Goal: Transaction & Acquisition: Purchase product/service

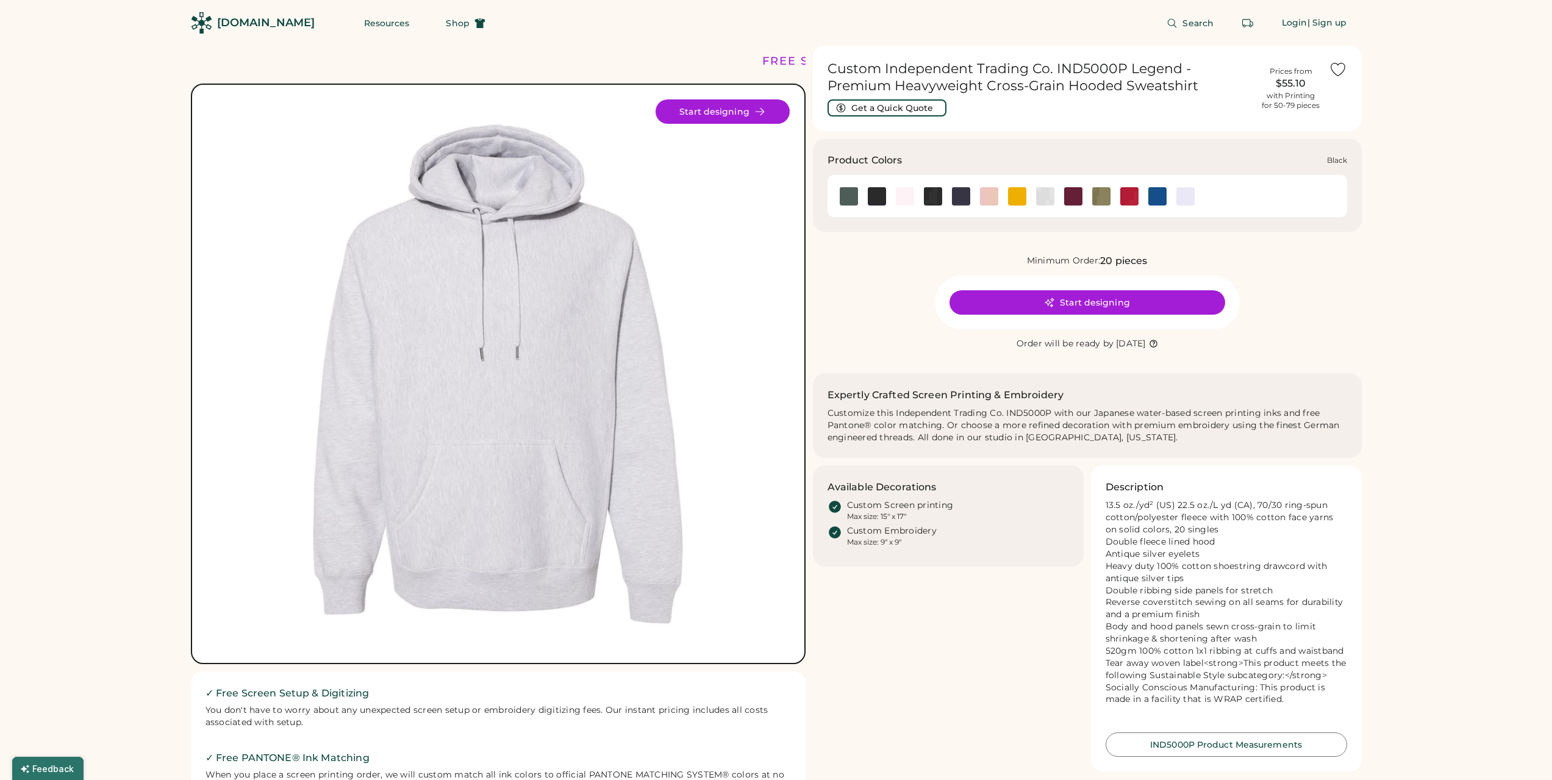
click at [872, 204] on img at bounding box center [877, 196] width 18 height 18
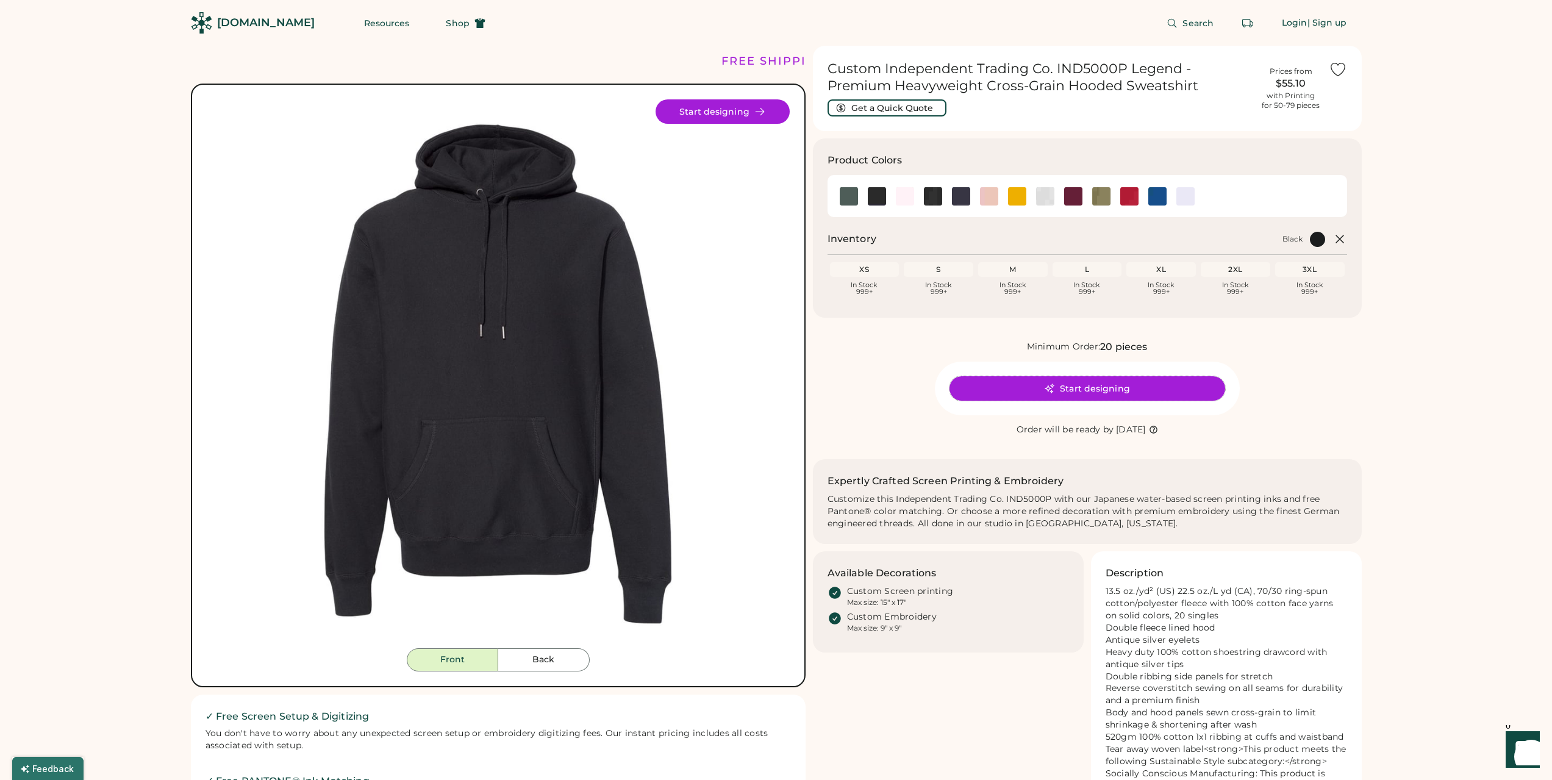
click at [1074, 387] on button "Start designing" at bounding box center [1087, 388] width 276 height 24
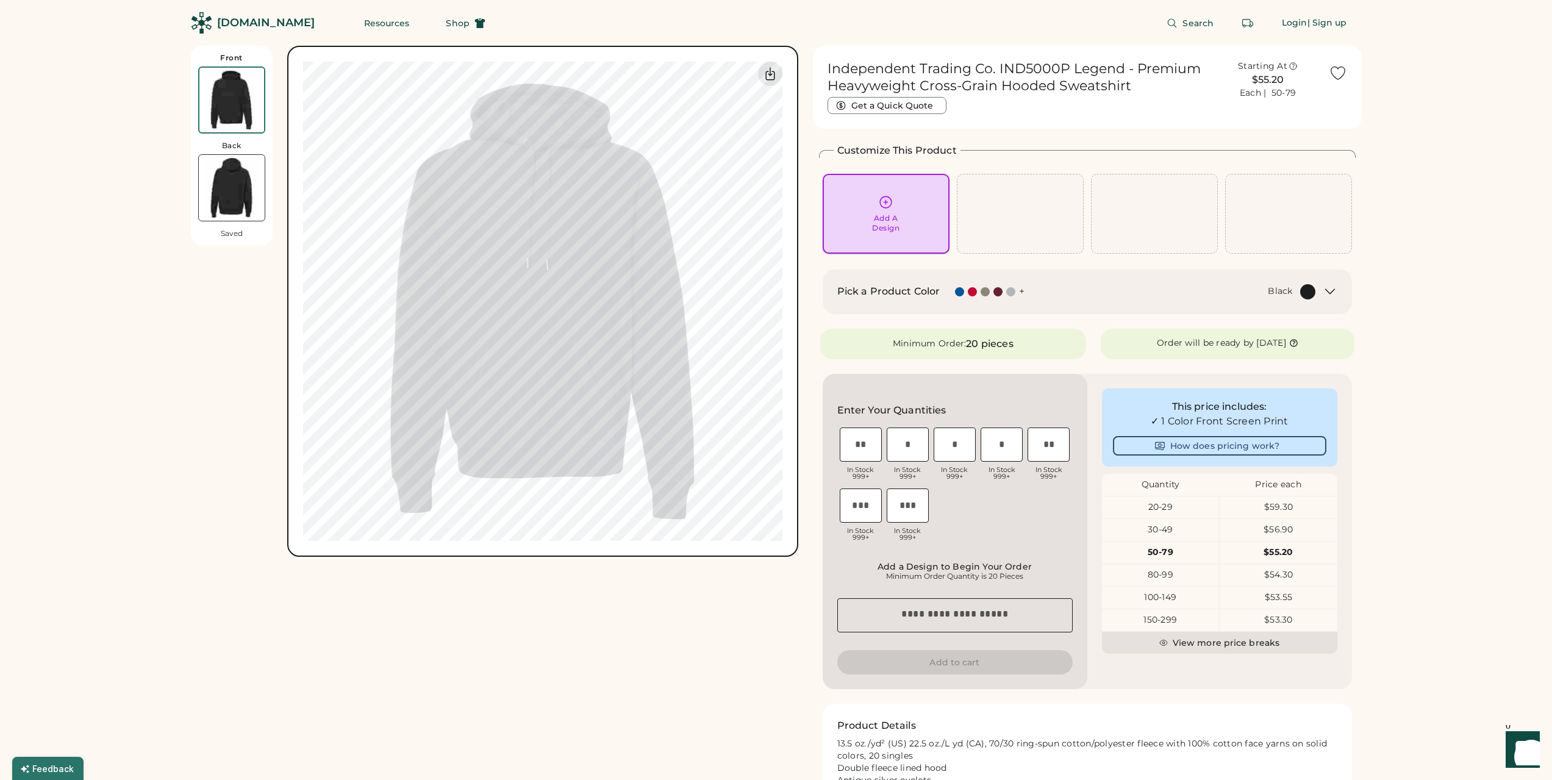
click at [879, 216] on div "Add A Design" at bounding box center [885, 223] width 27 height 20
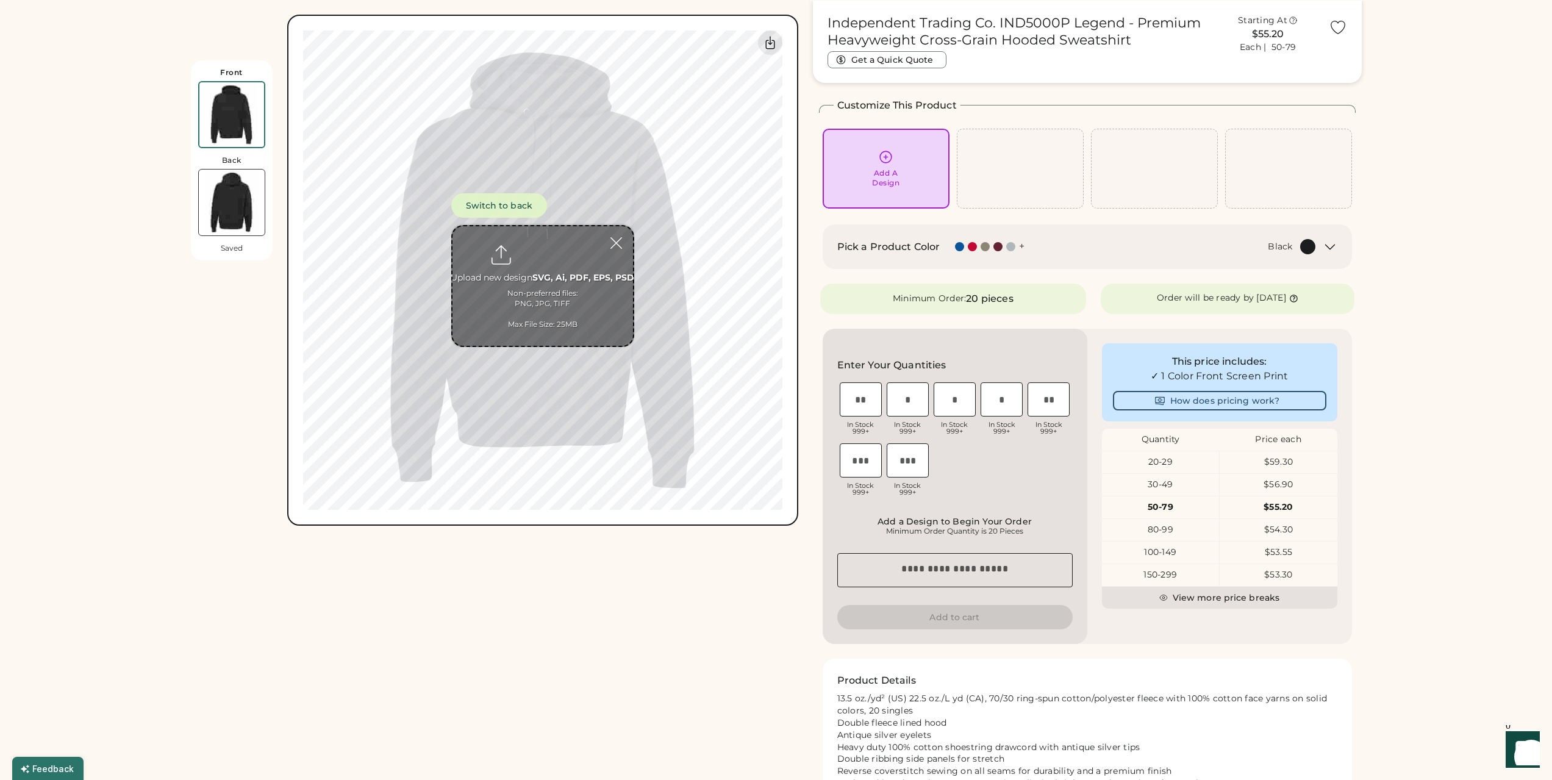
scroll to position [46, 0]
click at [246, 121] on img at bounding box center [231, 114] width 65 height 65
click at [844, 129] on div "Add A Design" at bounding box center [886, 168] width 127 height 80
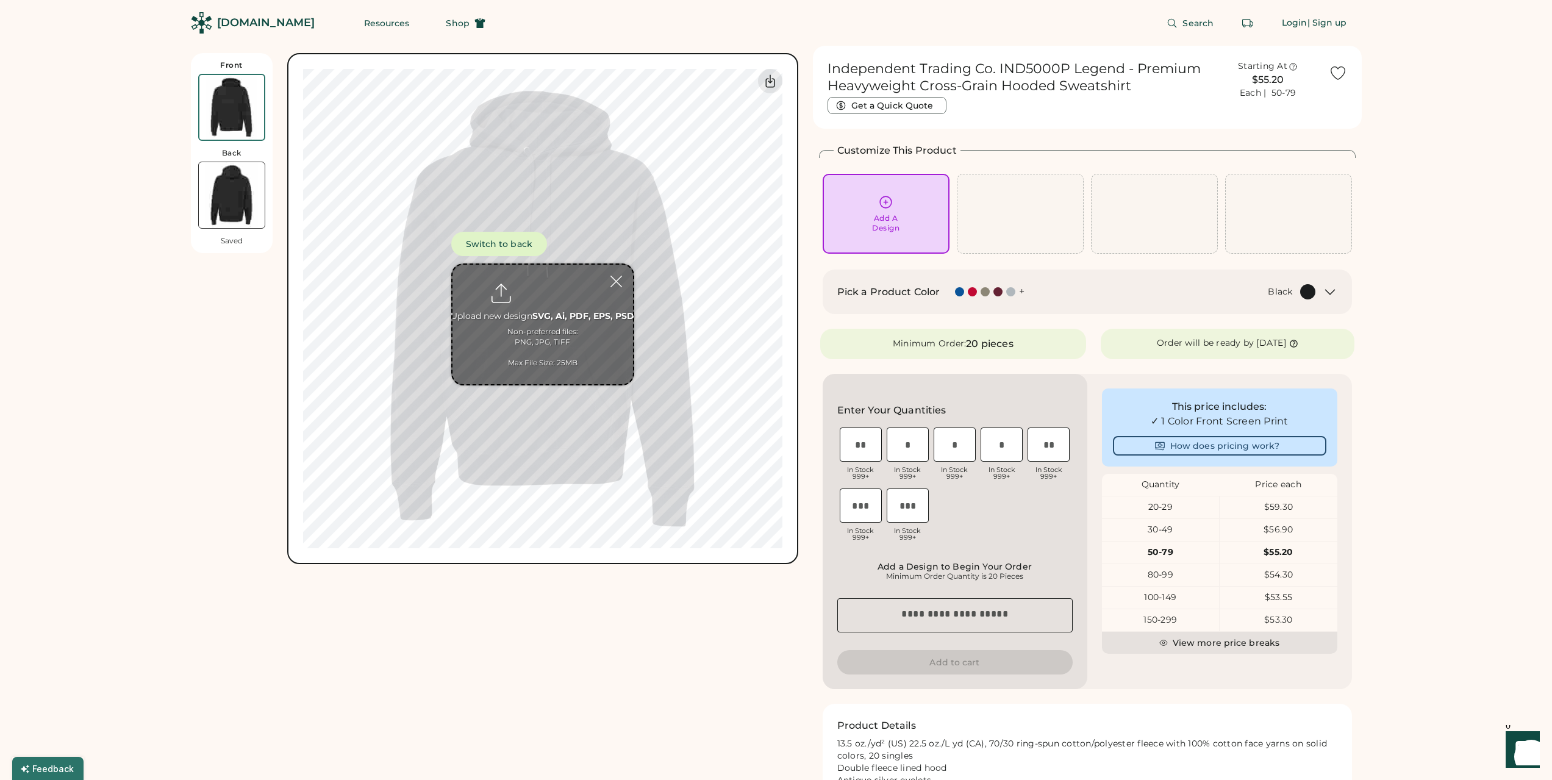
click at [892, 197] on icon at bounding box center [885, 202] width 15 height 15
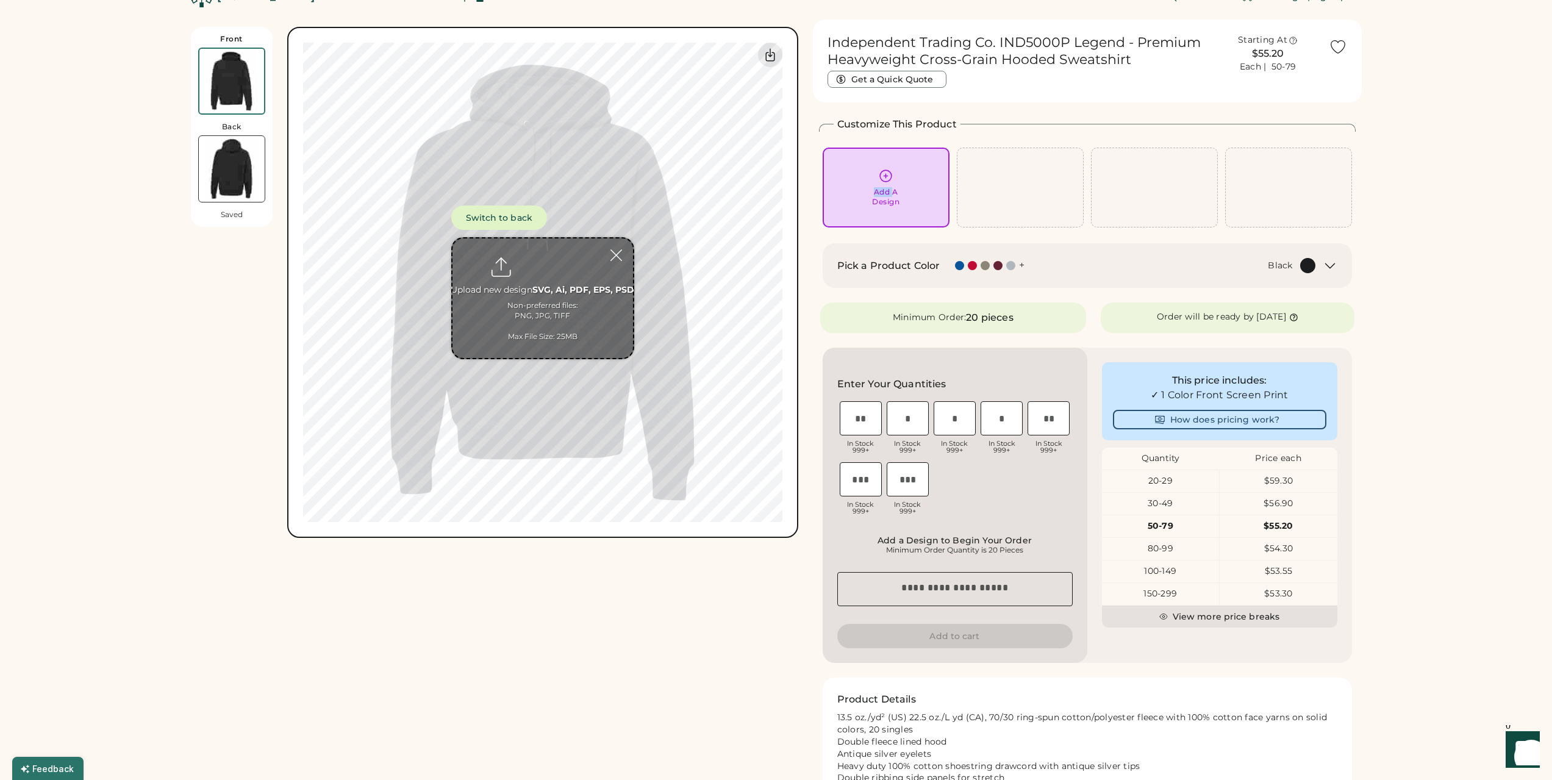
click at [892, 197] on div "Add A Design" at bounding box center [886, 188] width 127 height 80
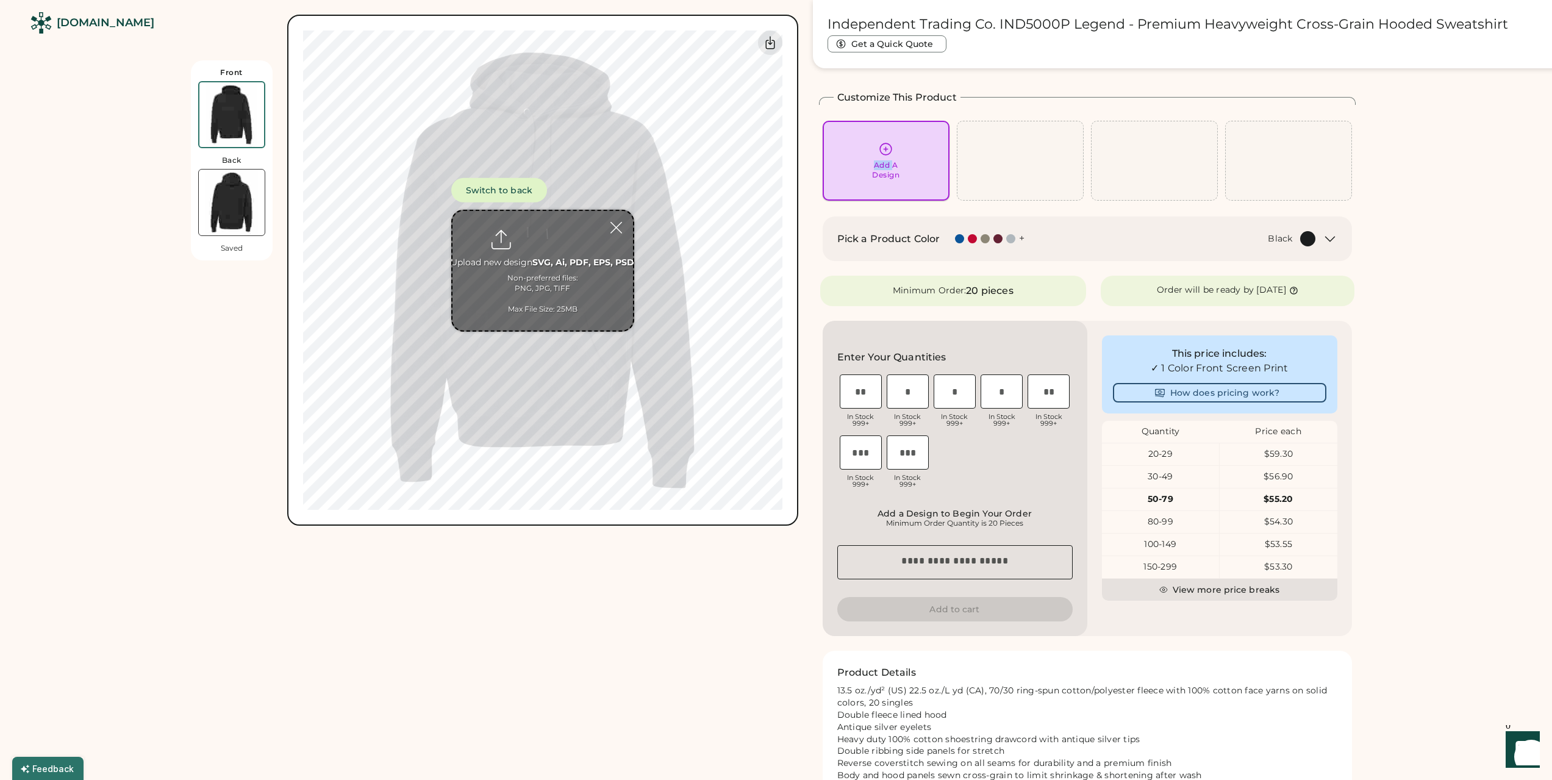
click at [885, 162] on div "Add A Design" at bounding box center [885, 170] width 27 height 20
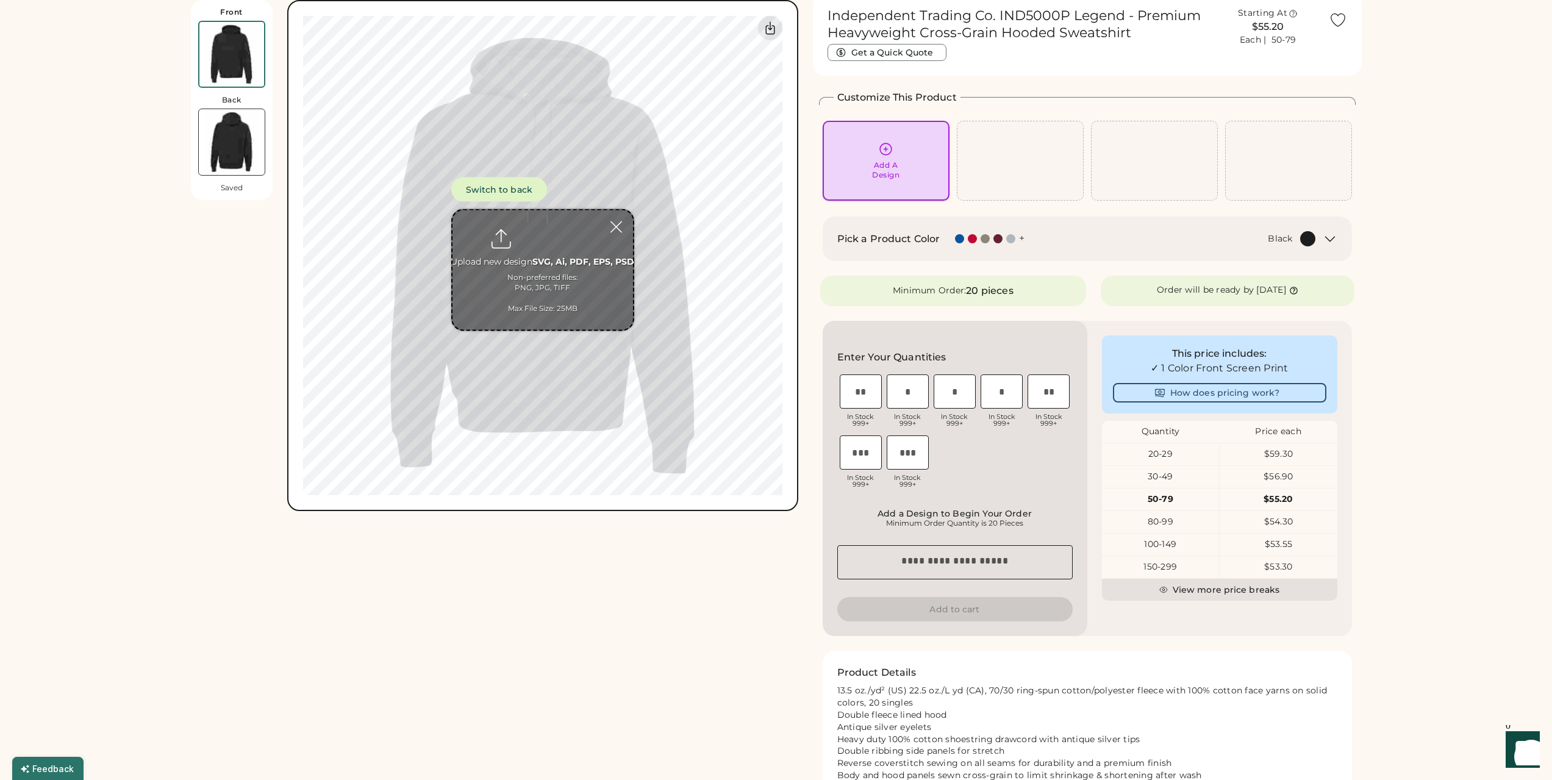
scroll to position [0, 0]
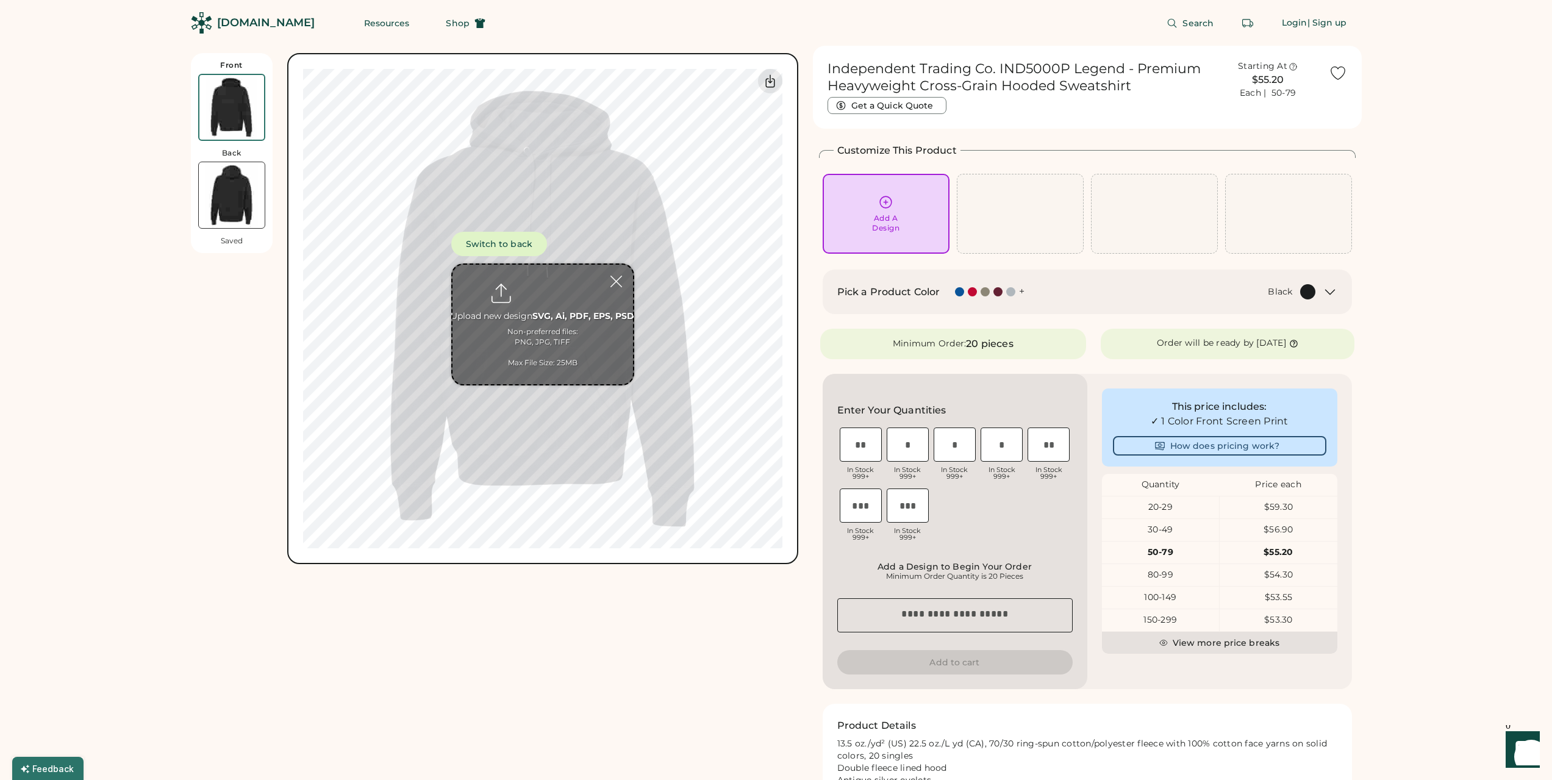
click at [558, 264] on div at bounding box center [542, 324] width 183 height 122
click at [537, 289] on input "file" at bounding box center [542, 325] width 181 height 120
type input "**********"
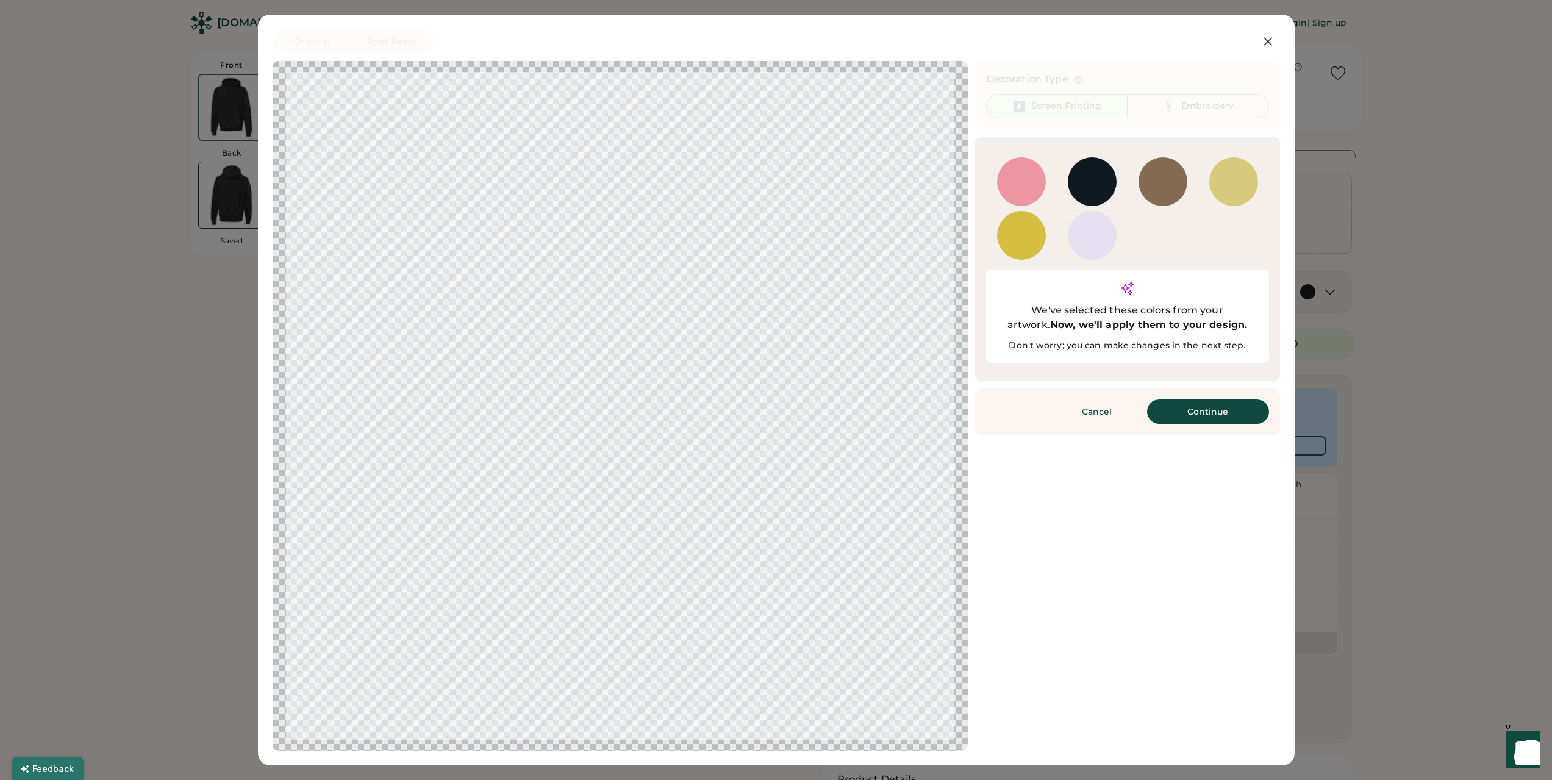
click at [1095, 185] on div at bounding box center [1092, 181] width 49 height 49
click at [1022, 185] on div at bounding box center [1021, 181] width 49 height 49
click at [1010, 243] on div at bounding box center [1021, 235] width 49 height 49
click at [1065, 240] on div at bounding box center [1092, 236] width 71 height 54
click at [1209, 399] on button "Continue" at bounding box center [1208, 411] width 122 height 24
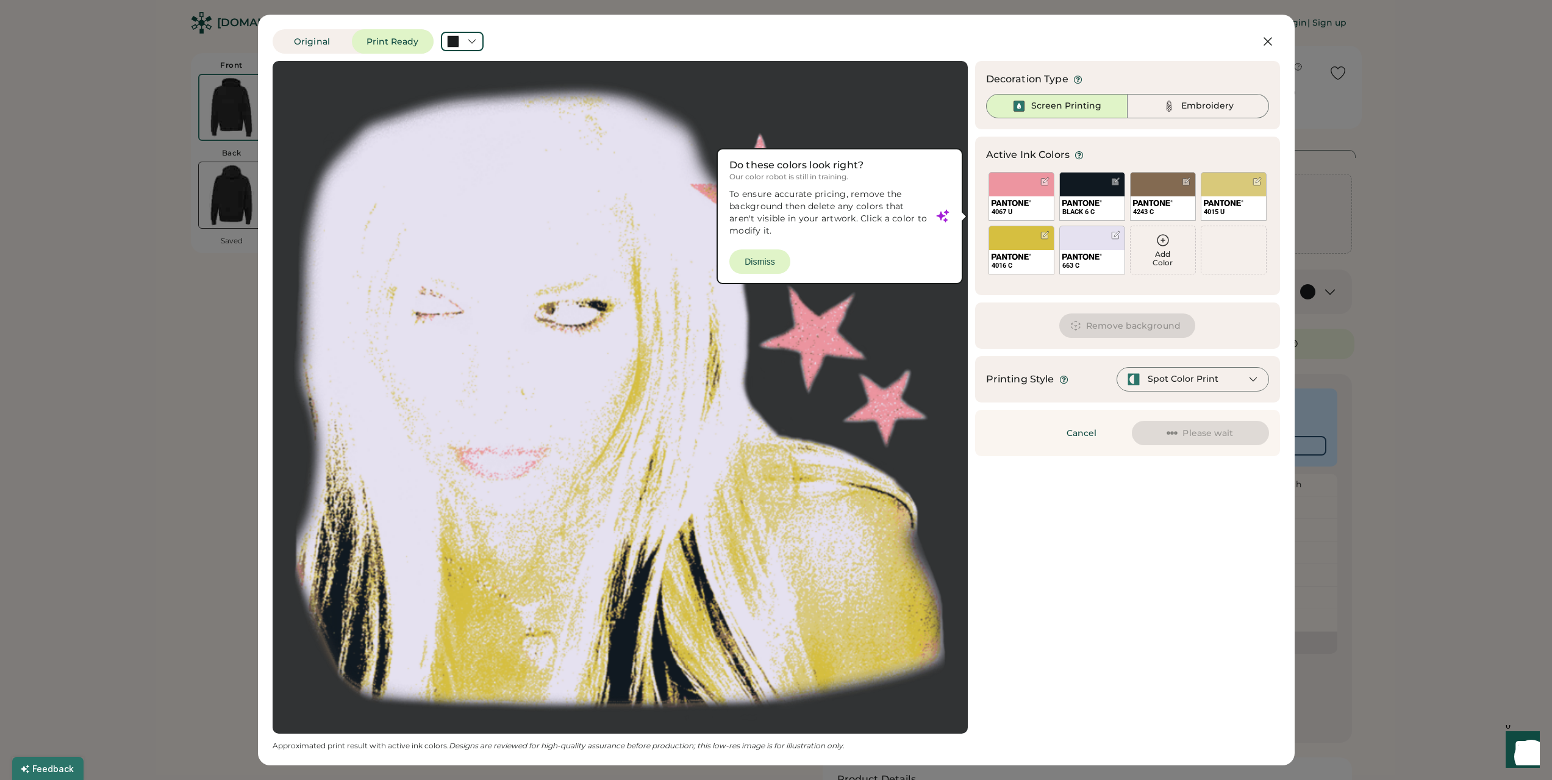
click at [765, 260] on div at bounding box center [620, 397] width 673 height 651
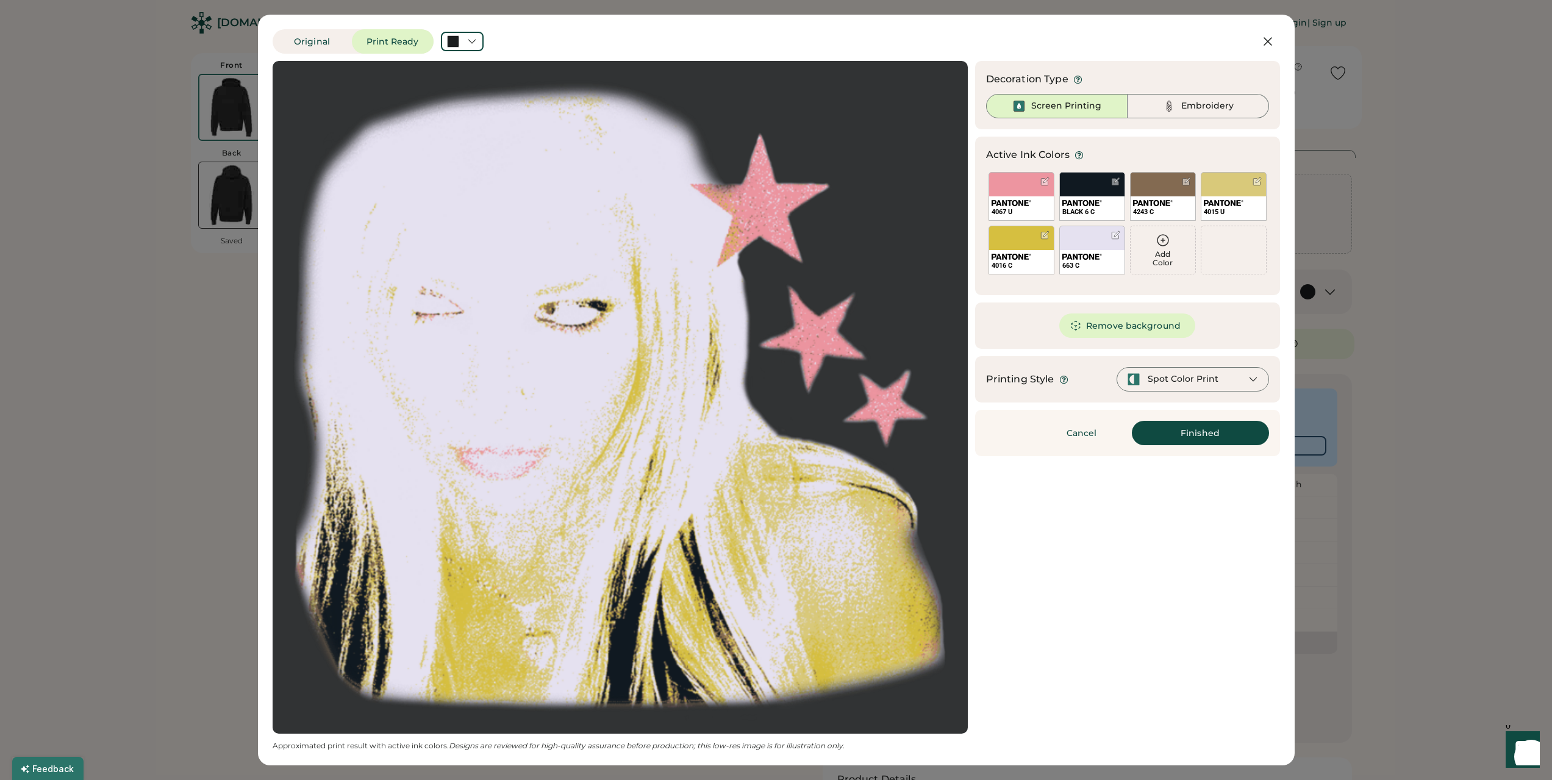
click at [1210, 370] on div "Spot Color Print" at bounding box center [1193, 379] width 152 height 24
click at [1194, 449] on div "for designs with shading" at bounding box center [1205, 454] width 117 height 10
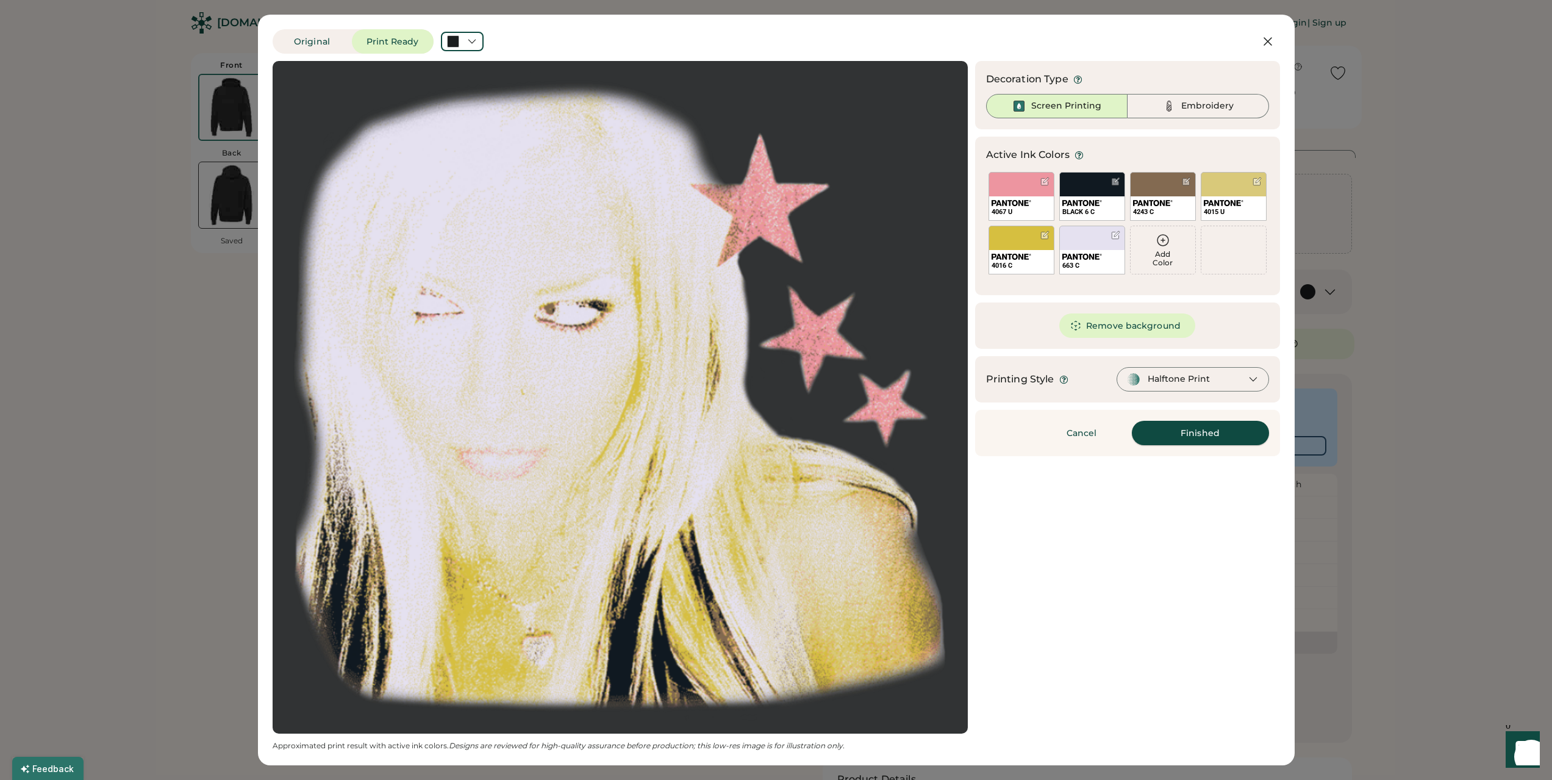
click at [1215, 427] on button "Finished" at bounding box center [1200, 433] width 137 height 24
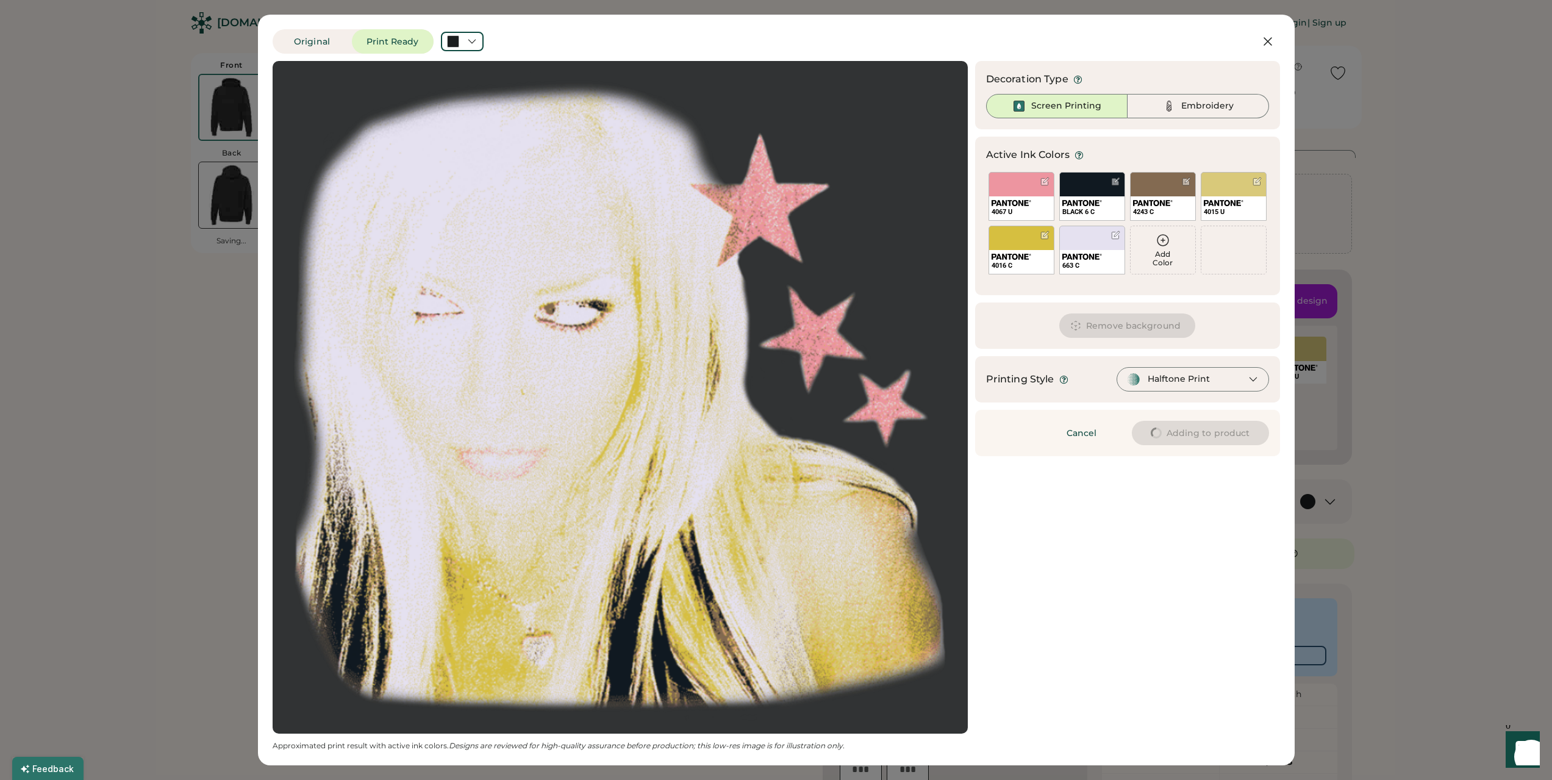
type input "****"
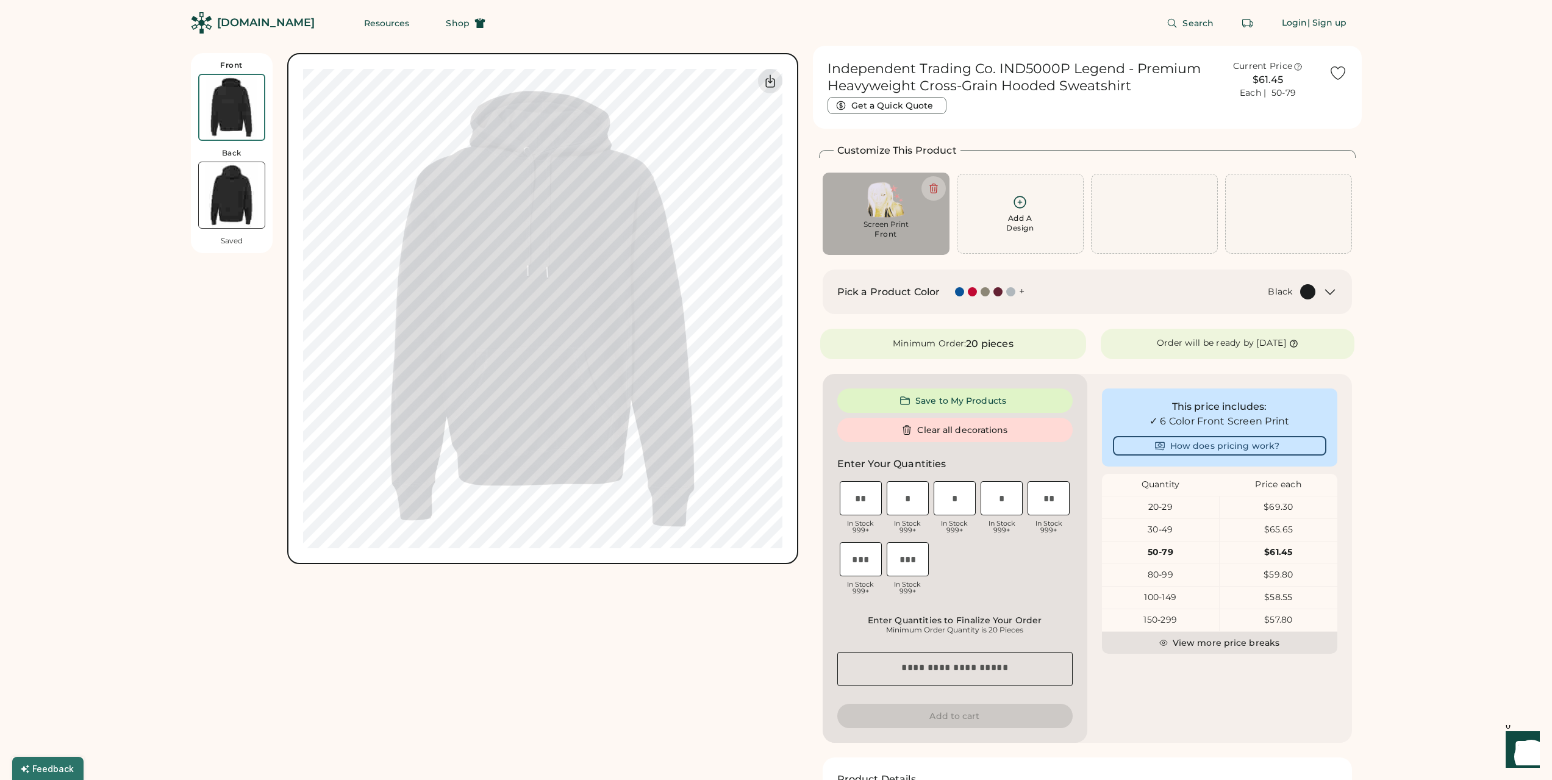
type input "****"
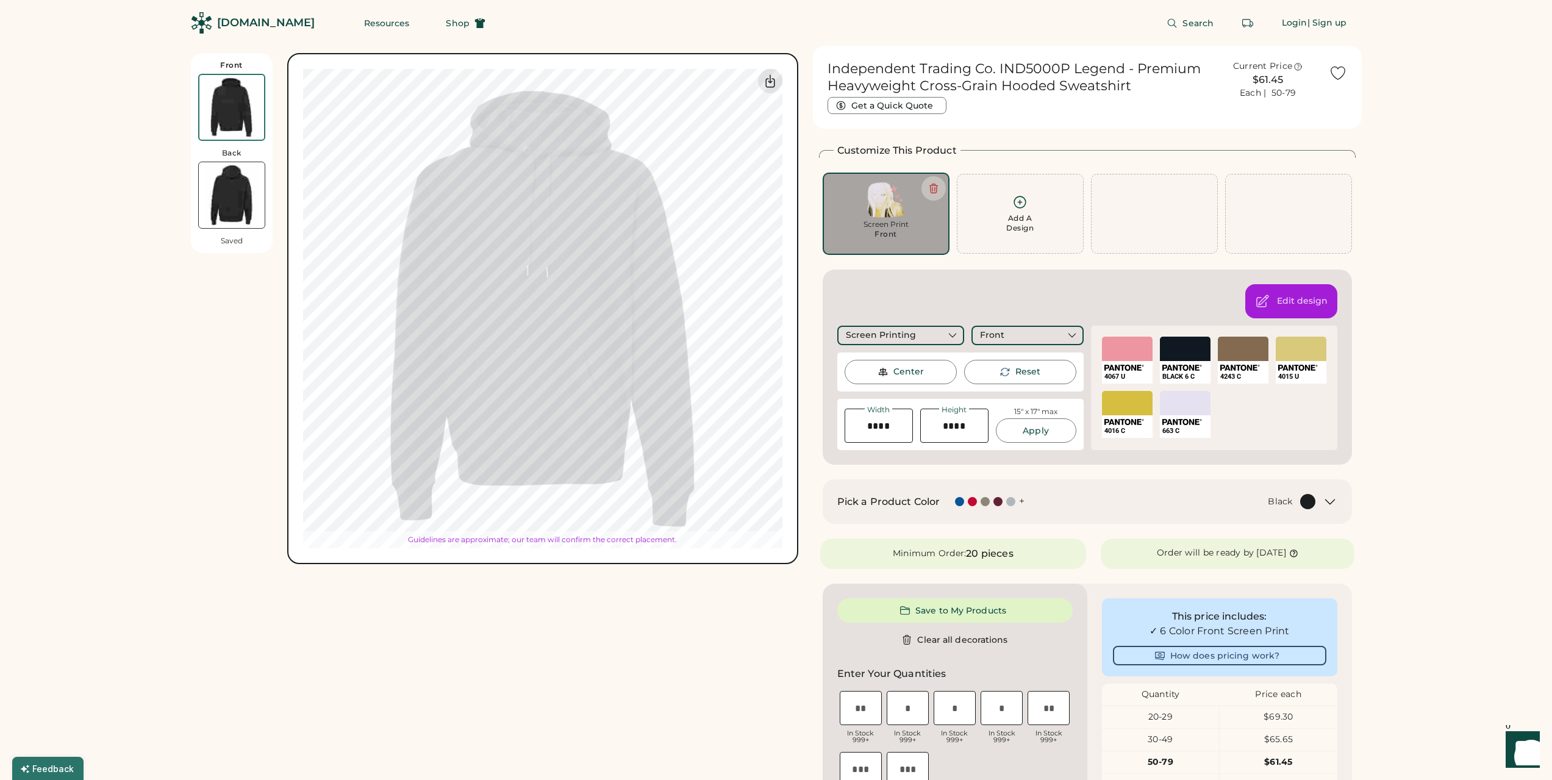
type input "*****"
click at [672, 601] on div "Front Back Saved Switch to back Upload new design SVG, Ai, PDF, EPS, PSD Non-pr…" at bounding box center [494, 634] width 607 height 1177
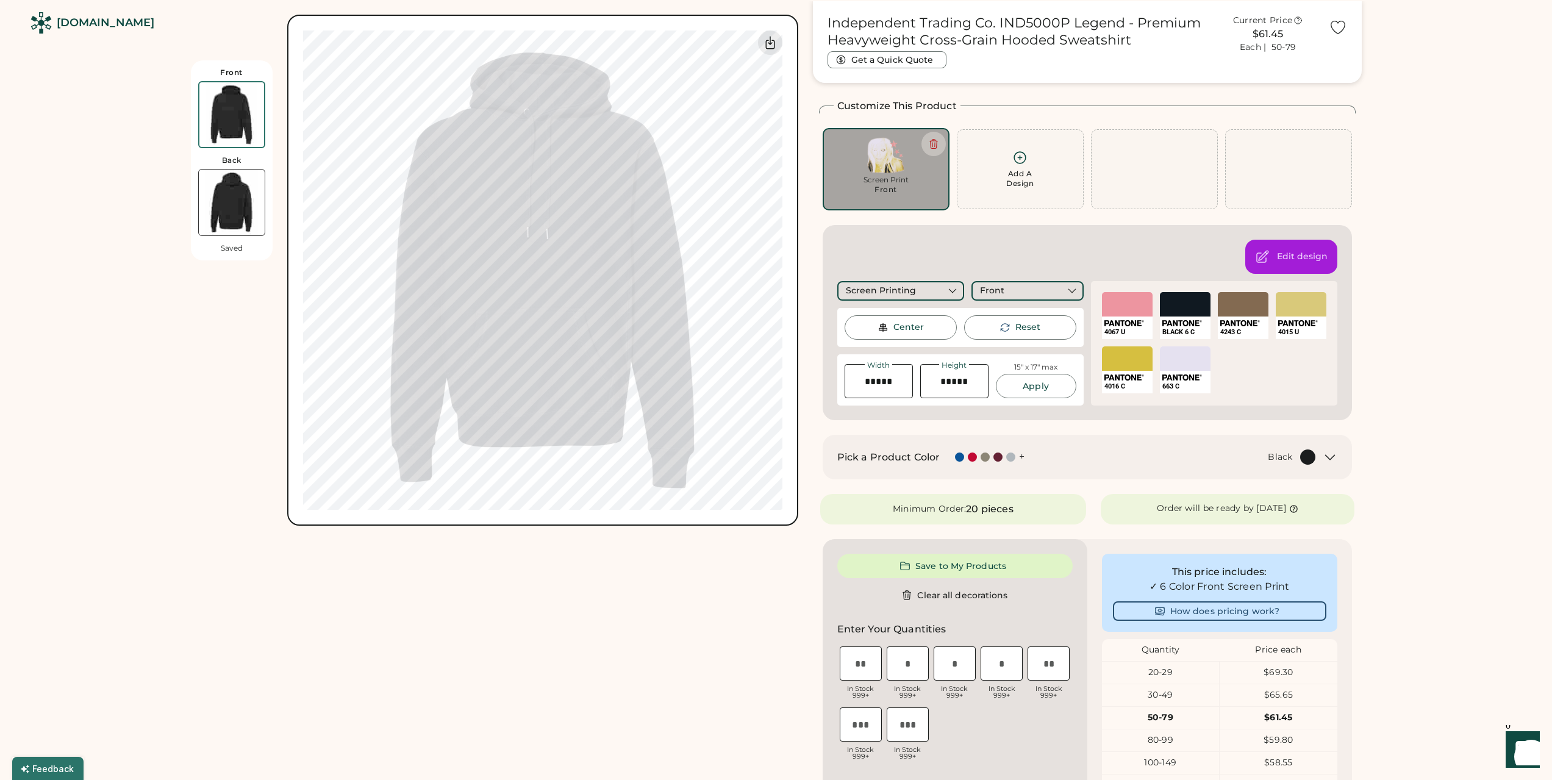
scroll to position [203, 0]
